Goal: Information Seeking & Learning: Learn about a topic

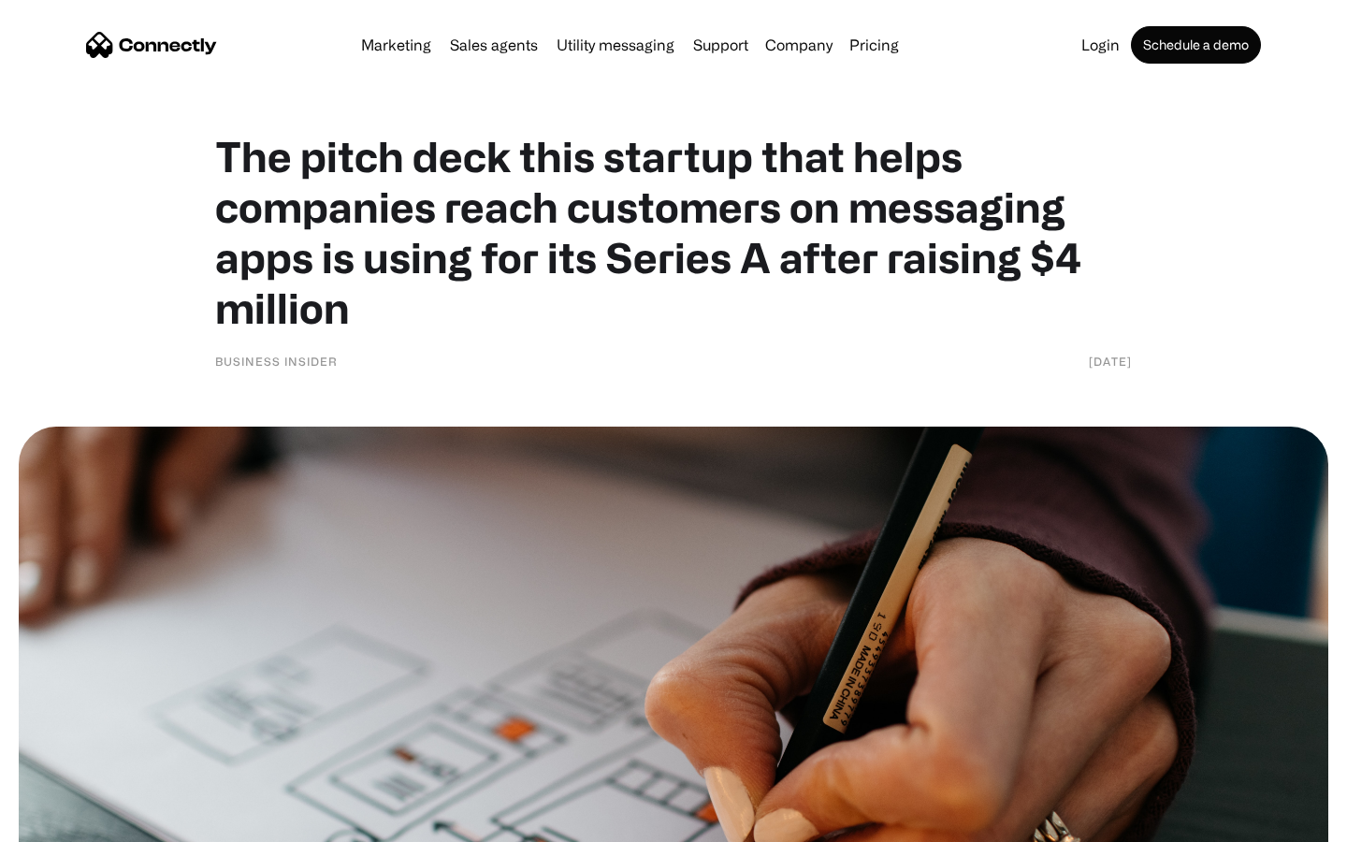
scroll to position [8112, 0]
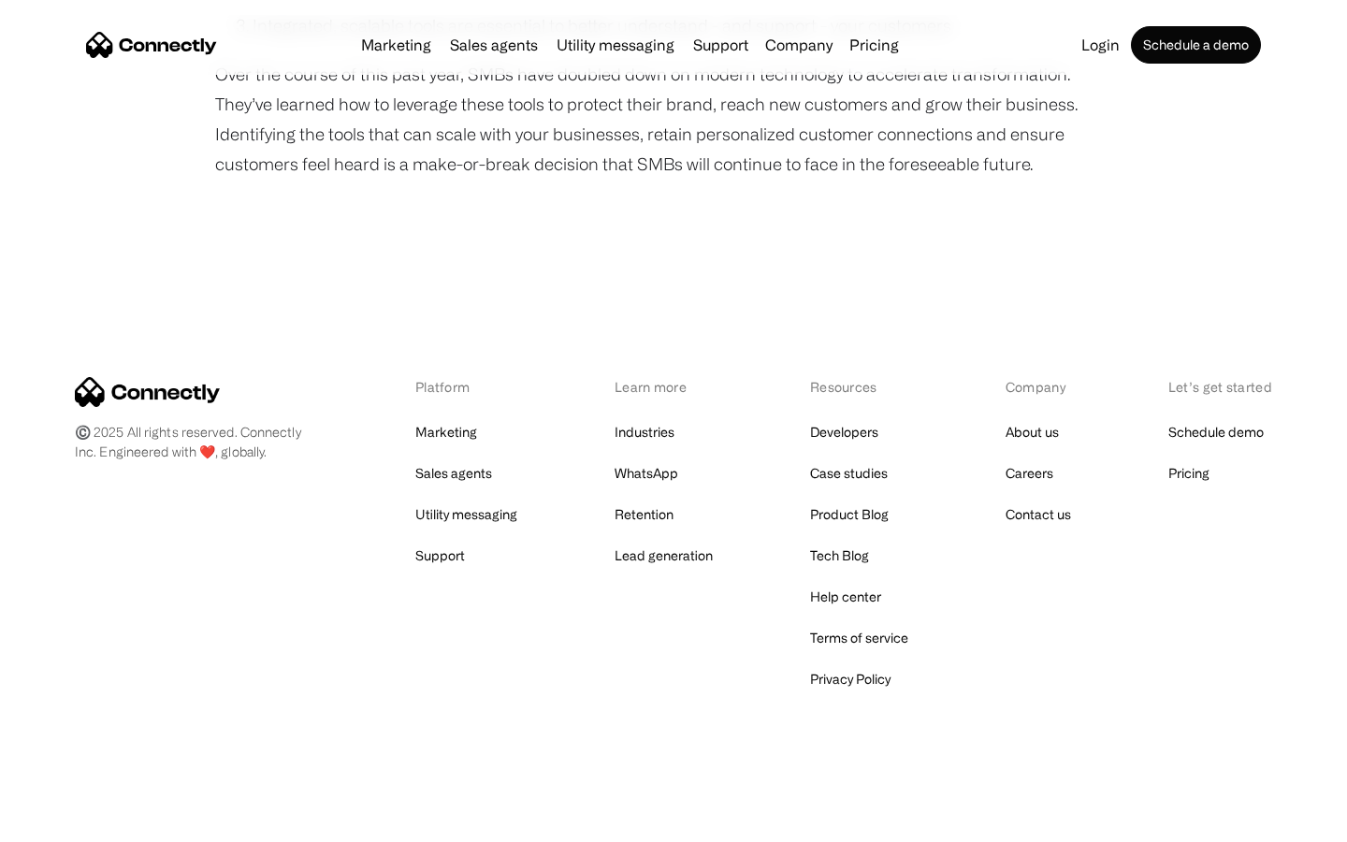
scroll to position [1604, 0]
